Goal: Go to known website: Go to known website

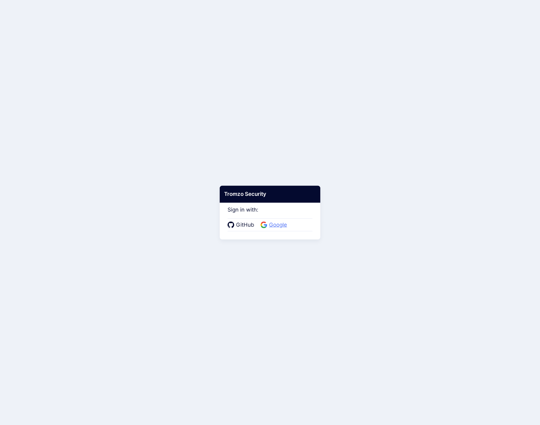
click at [283, 227] on span "Google" at bounding box center [278, 225] width 22 height 8
